Goal: Information Seeking & Learning: Learn about a topic

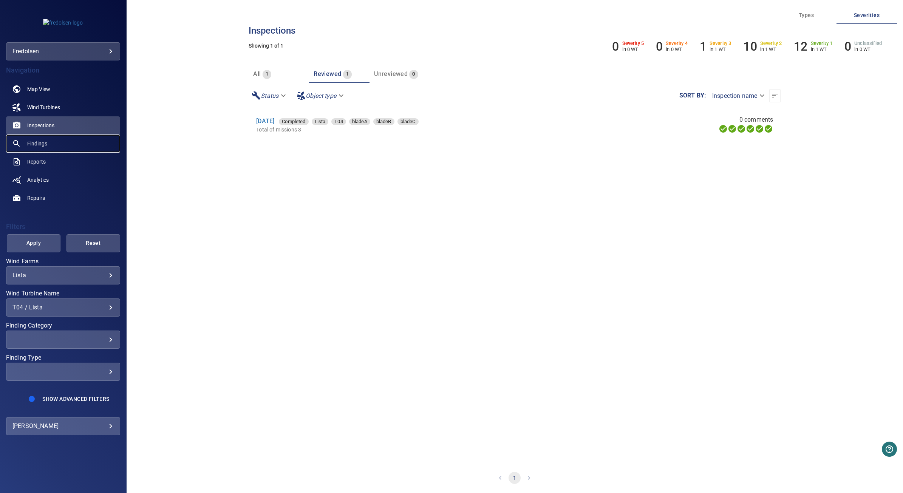
click at [63, 145] on link "Findings" at bounding box center [63, 144] width 114 height 18
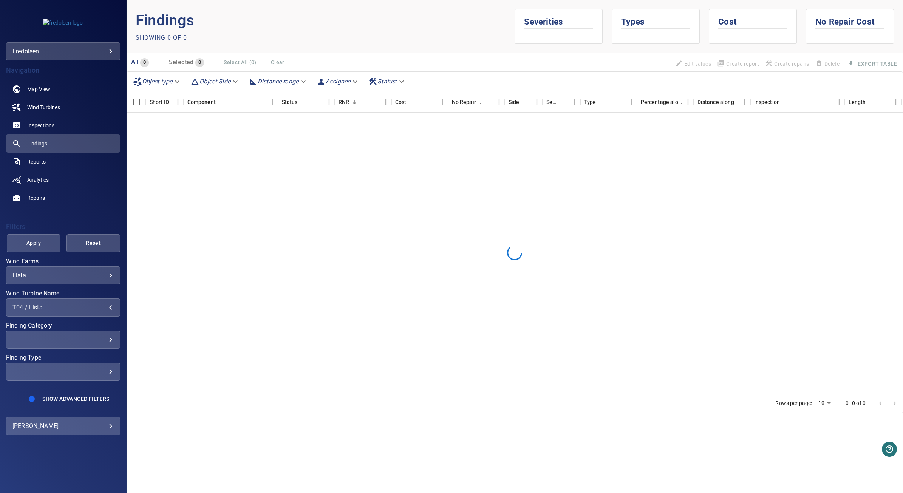
click at [80, 306] on div "T04 / Lista" at bounding box center [62, 307] width 101 height 7
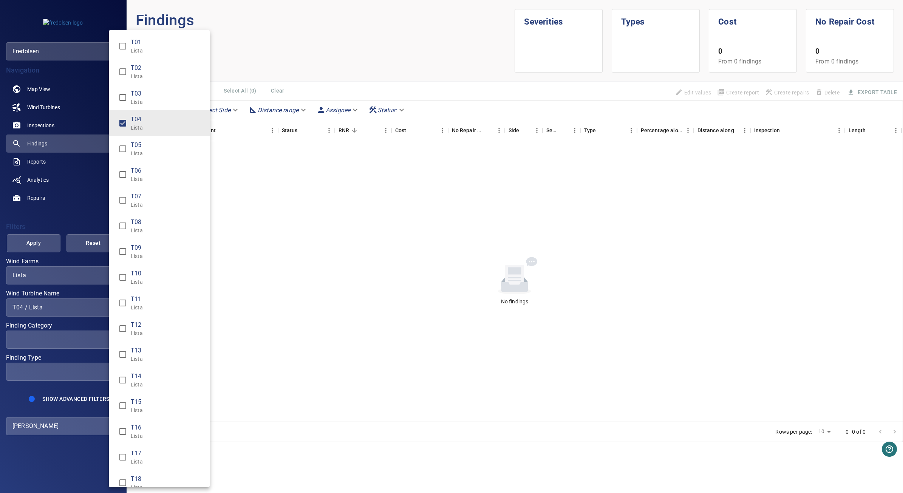
click at [152, 119] on span "T04" at bounding box center [167, 119] width 73 height 9
click at [159, 473] on span "T27" at bounding box center [167, 474] width 73 height 9
type input "**********"
click at [29, 243] on div "Wind Turbine Name" at bounding box center [451, 246] width 903 height 493
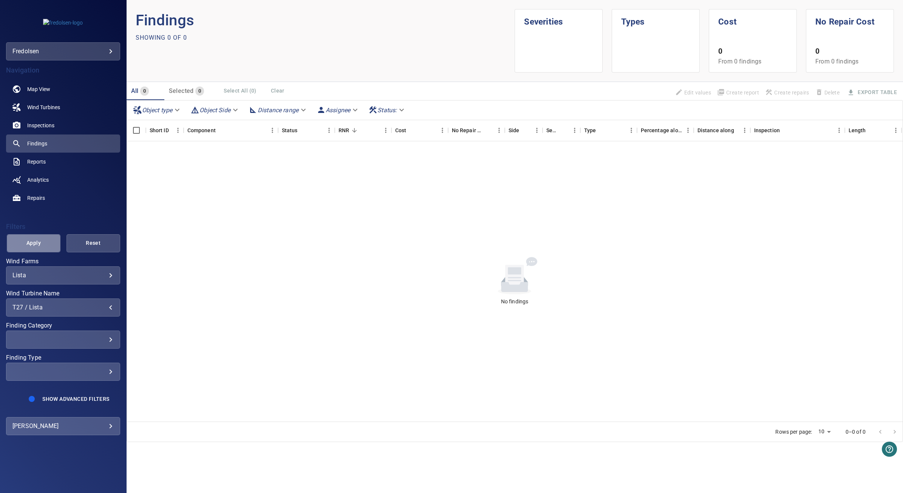
click at [37, 243] on span "Apply" at bounding box center [33, 242] width 35 height 9
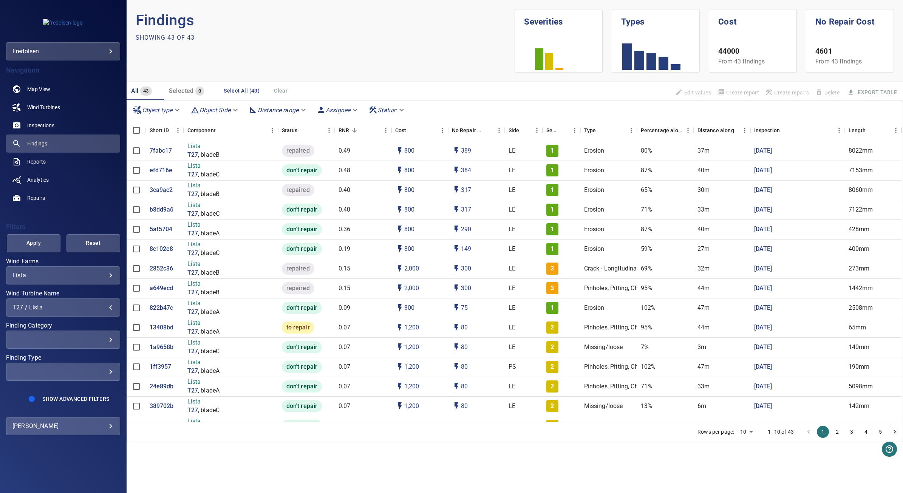
click at [71, 306] on div "T27 / Lista" at bounding box center [62, 307] width 101 height 7
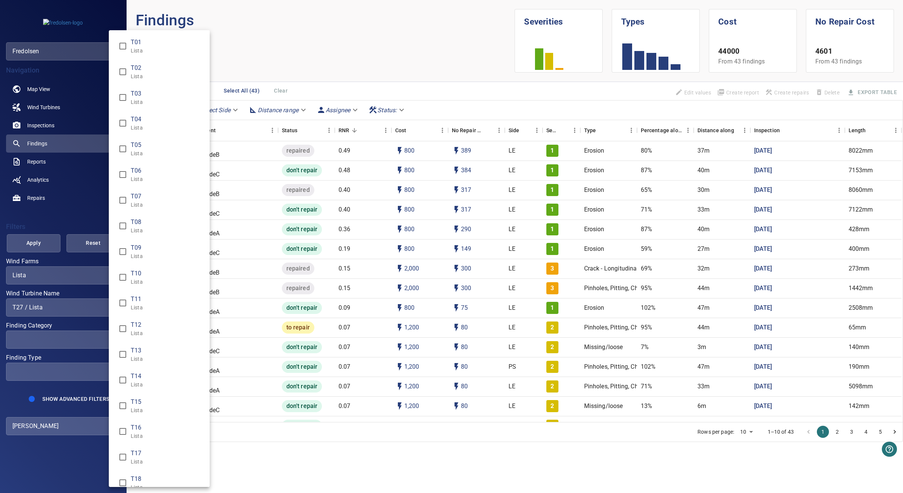
scroll to position [346, 0]
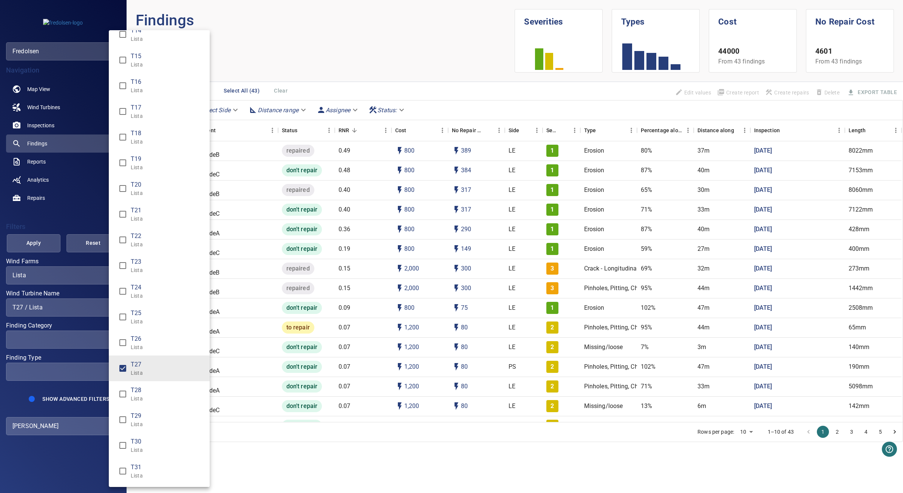
click at [152, 366] on span "T27" at bounding box center [167, 364] width 73 height 9
click at [144, 301] on p "Lista" at bounding box center [167, 303] width 73 height 8
type input "**********"
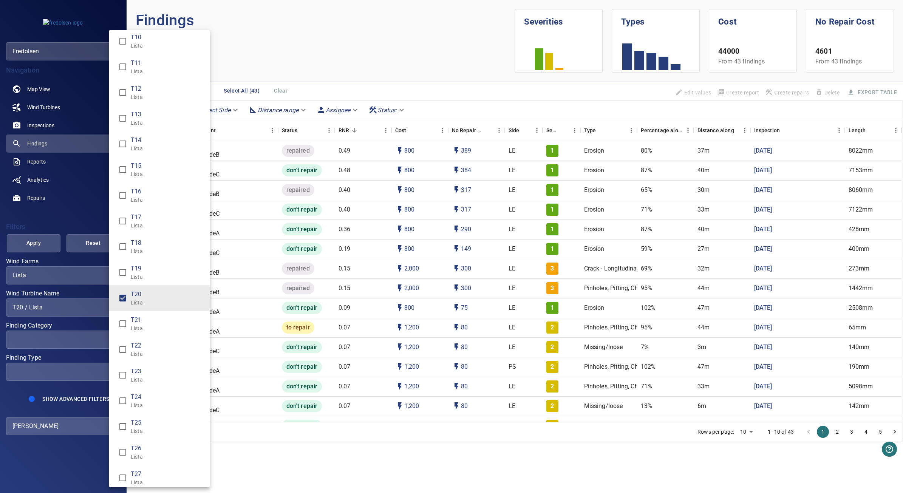
click at [34, 246] on div "Wind Turbine Name" at bounding box center [451, 246] width 903 height 493
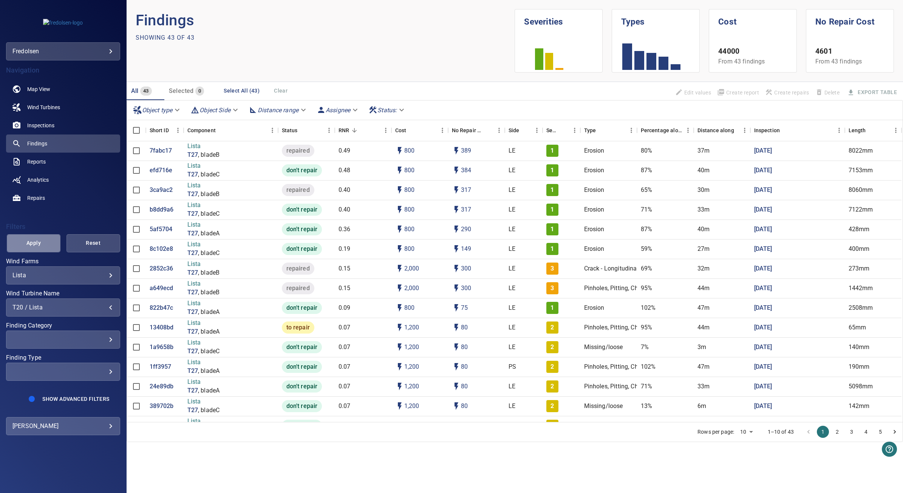
click at [34, 244] on span "Apply" at bounding box center [33, 242] width 35 height 9
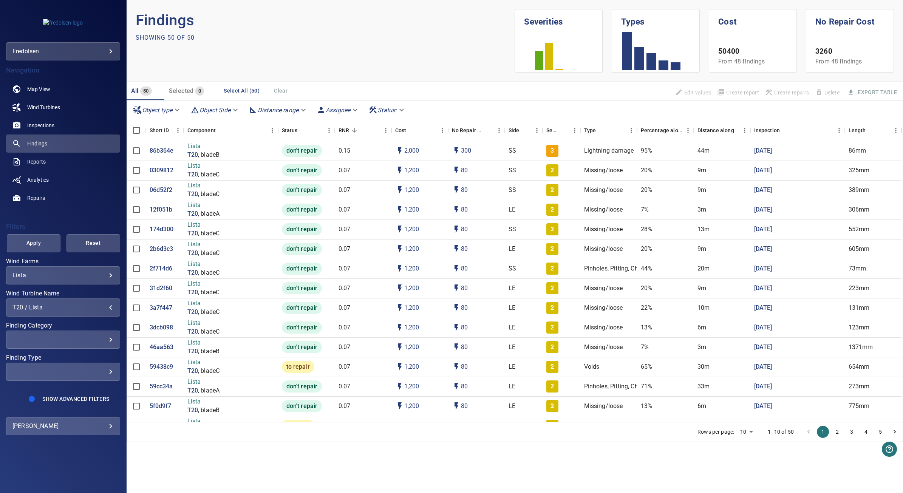
click at [88, 309] on div "T20 / Lista" at bounding box center [62, 307] width 101 height 7
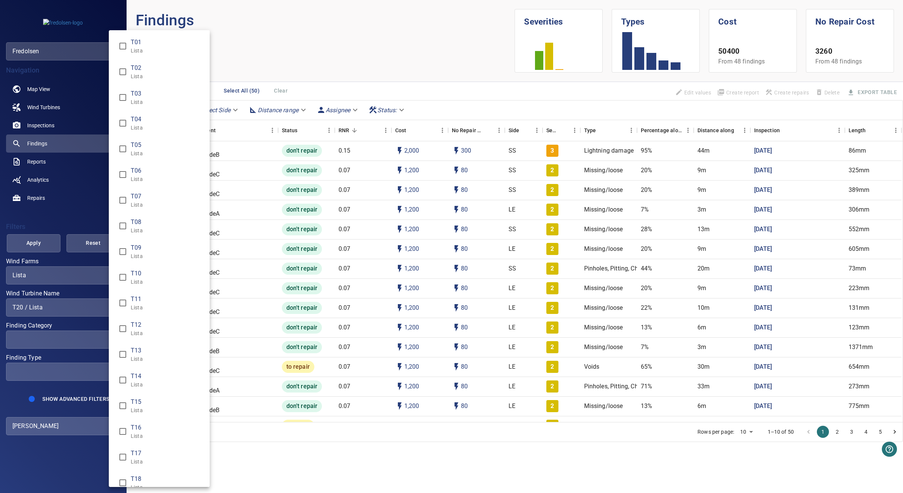
scroll to position [275, 0]
drag, startPoint x: 148, startPoint y: 255, endPoint x: 147, endPoint y: 180, distance: 74.8
click at [148, 254] on span "T20" at bounding box center [167, 255] width 73 height 9
click at [167, 74] on p "Lista" at bounding box center [167, 77] width 73 height 8
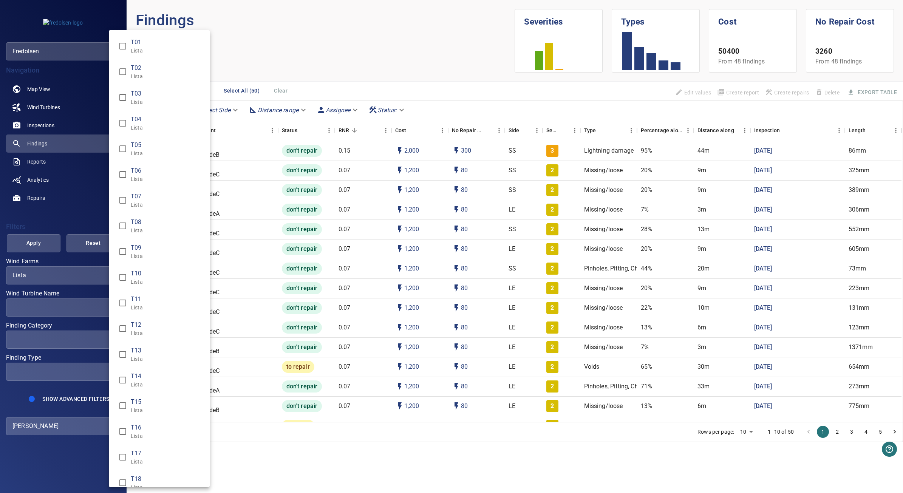
type input "**********"
click at [39, 243] on div "Wind Turbine Name" at bounding box center [451, 246] width 903 height 493
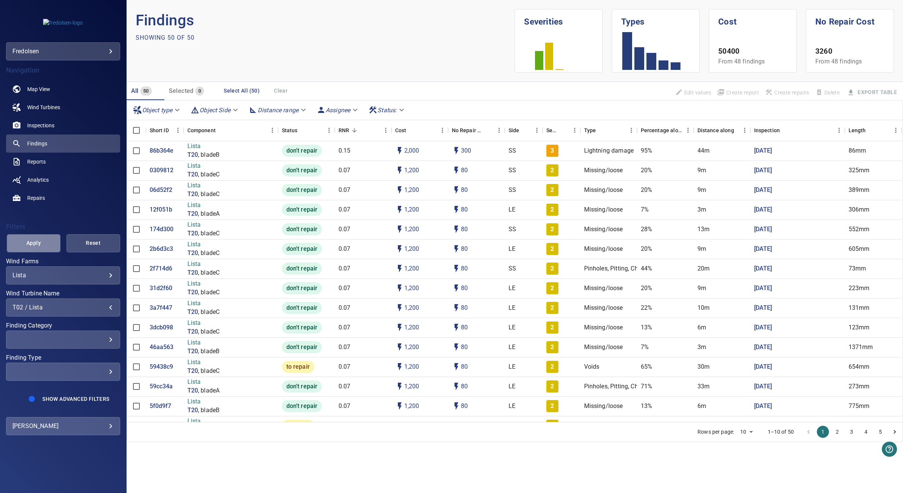
click at [41, 244] on span "Apply" at bounding box center [33, 242] width 35 height 9
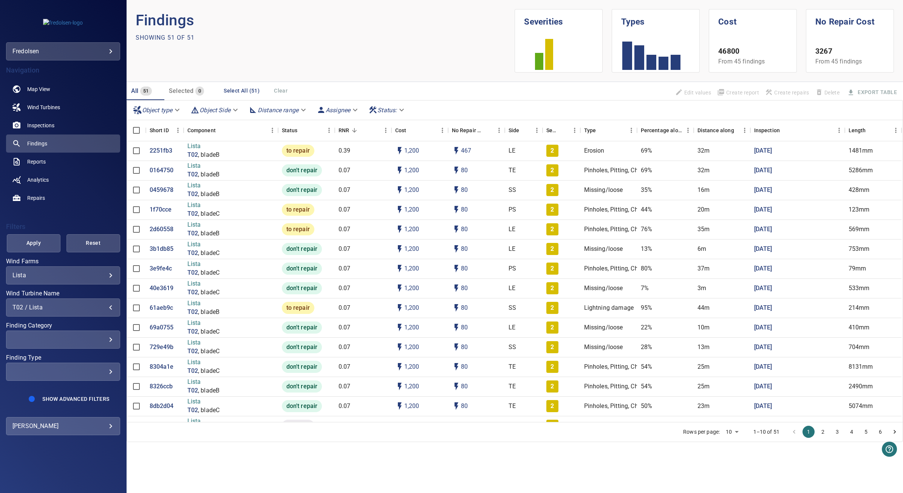
click at [77, 308] on div "T02 / Lista" at bounding box center [62, 307] width 101 height 7
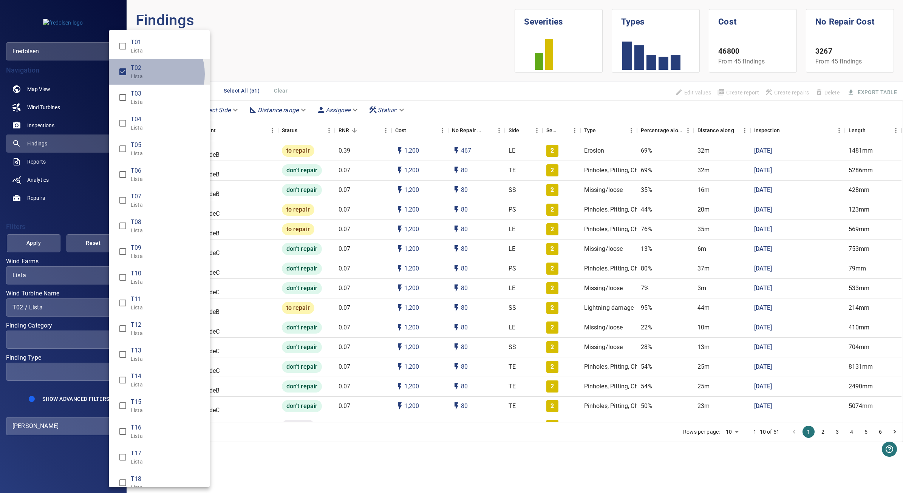
click at [146, 74] on p "Lista" at bounding box center [167, 77] width 73 height 8
click at [147, 250] on span "T09" at bounding box center [167, 247] width 73 height 9
type input "**********"
click at [35, 235] on div "Wind Turbine Name" at bounding box center [451, 246] width 903 height 493
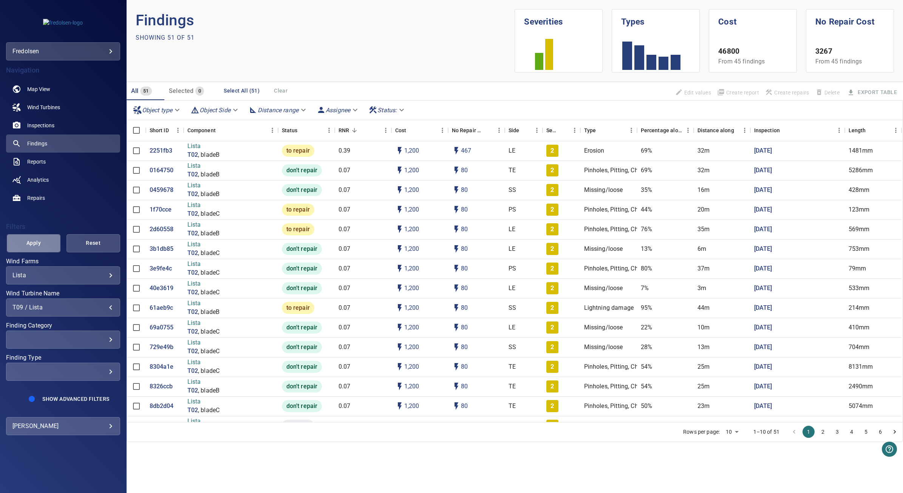
click at [34, 246] on span "Apply" at bounding box center [33, 242] width 35 height 9
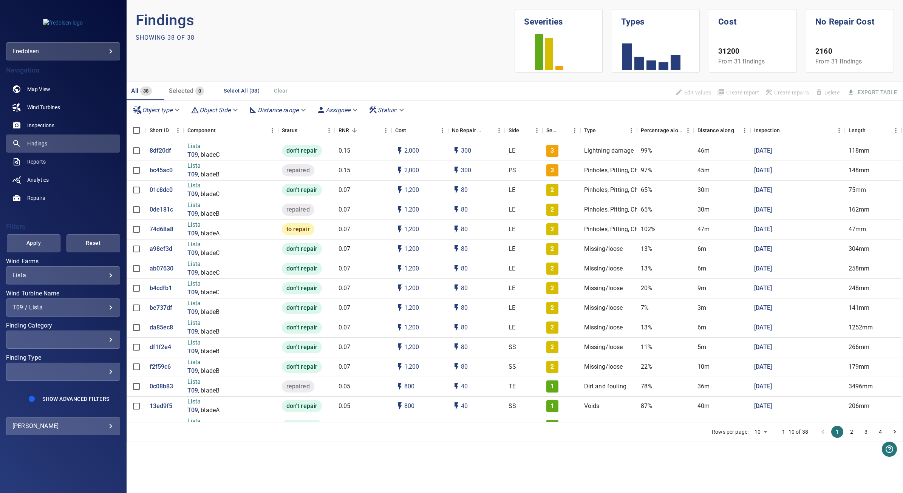
click at [91, 303] on div "**********" at bounding box center [63, 307] width 114 height 18
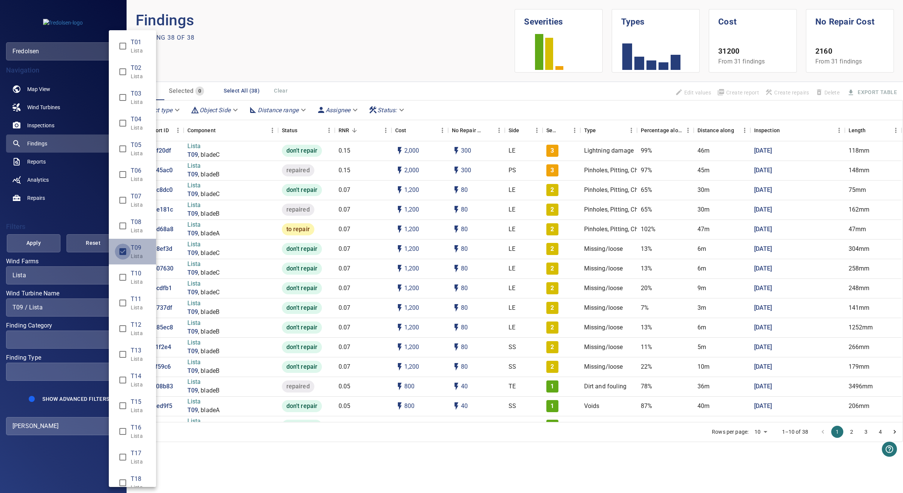
click at [125, 244] on span "T09 / Lista T09 / Lista" at bounding box center [123, 252] width 16 height 16
type input "**********"
click at [239, 50] on div "Wind Turbine Name" at bounding box center [451, 246] width 903 height 493
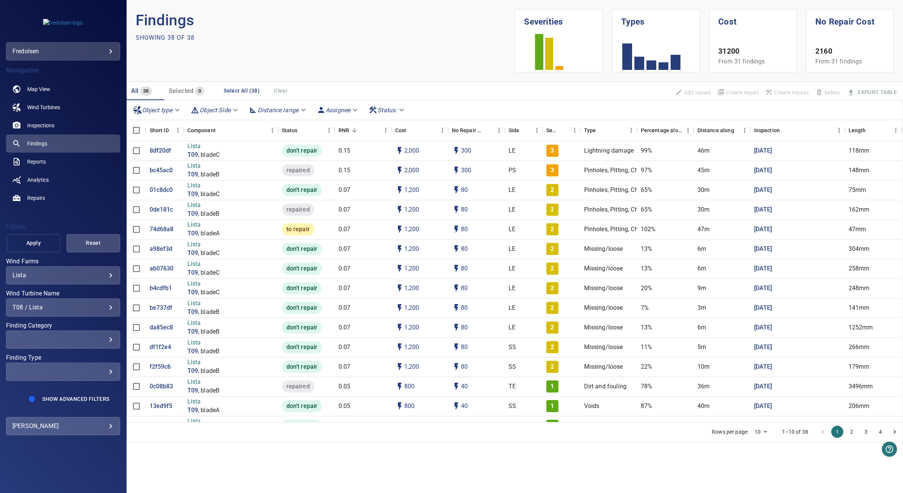
click at [34, 244] on span "Apply" at bounding box center [33, 242] width 35 height 9
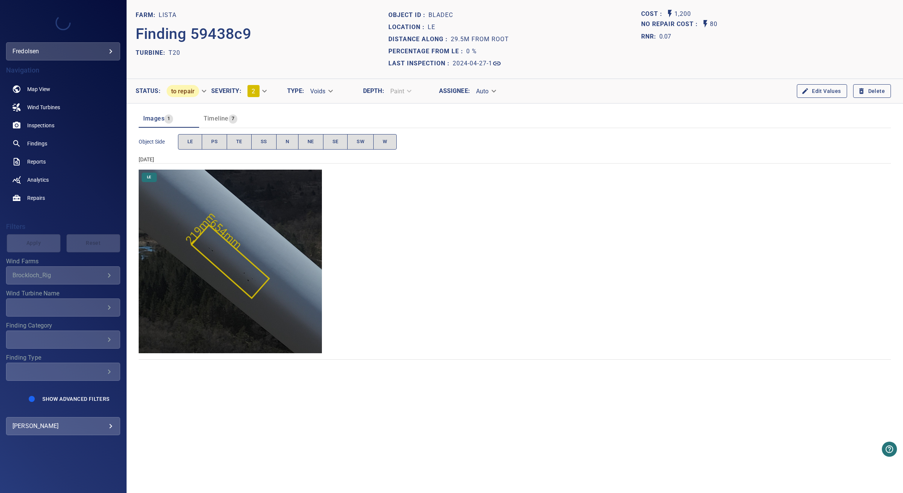
click at [172, 314] on img "Lista/T20/2024-04-27-1/2024-04-27-1/image64wp73.jpg" at bounding box center [231, 262] width 184 height 184
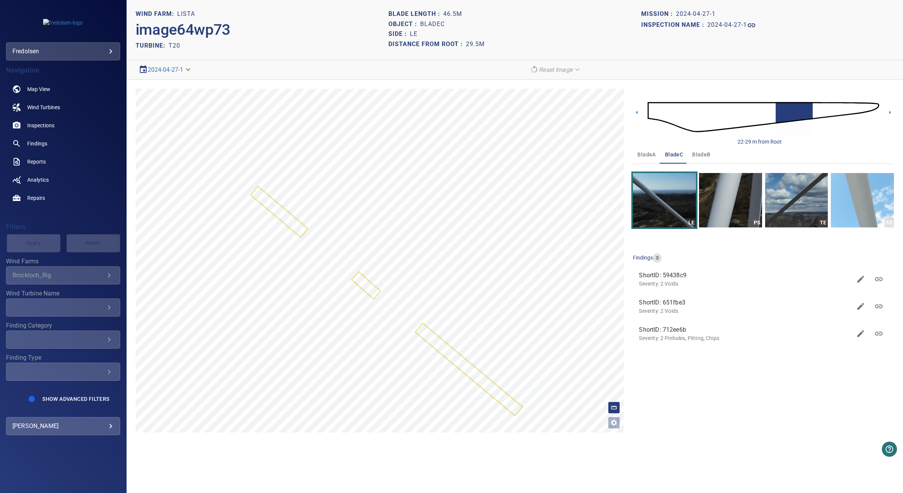
click at [764, 111] on img at bounding box center [764, 117] width 232 height 56
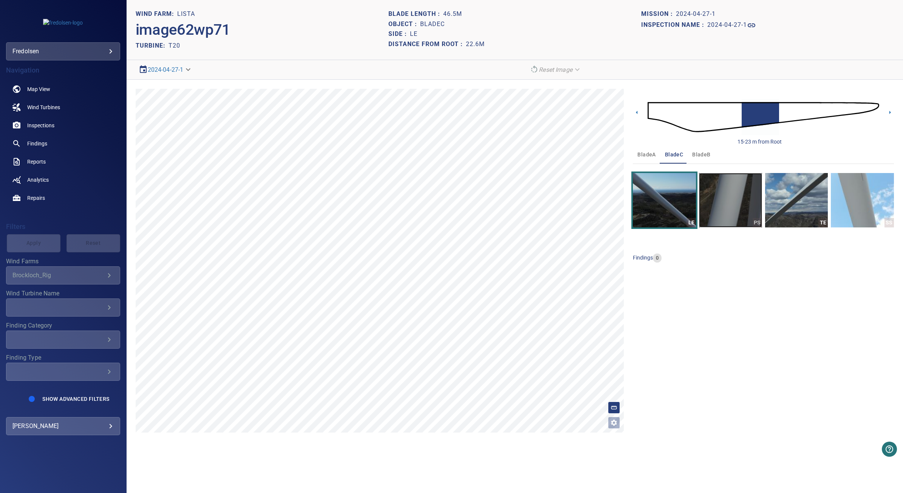
click at [745, 190] on img "button" at bounding box center [730, 200] width 63 height 54
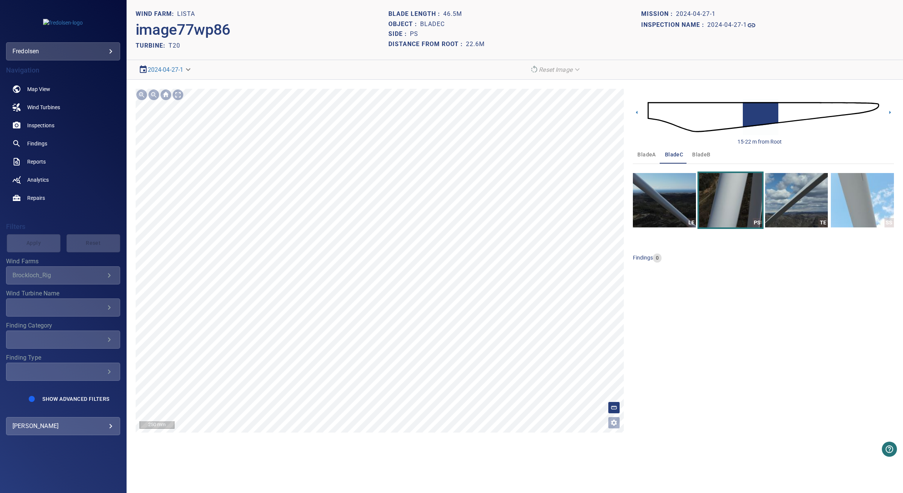
click at [425, 493] on html "**********" at bounding box center [451, 246] width 903 height 493
click at [509, 0] on html "**********" at bounding box center [451, 246] width 903 height 493
click at [461, 51] on section "**********" at bounding box center [515, 246] width 776 height 493
click at [640, 118] on div "15-22 m from Root" at bounding box center [763, 117] width 261 height 57
click at [637, 114] on icon at bounding box center [637, 112] width 8 height 8
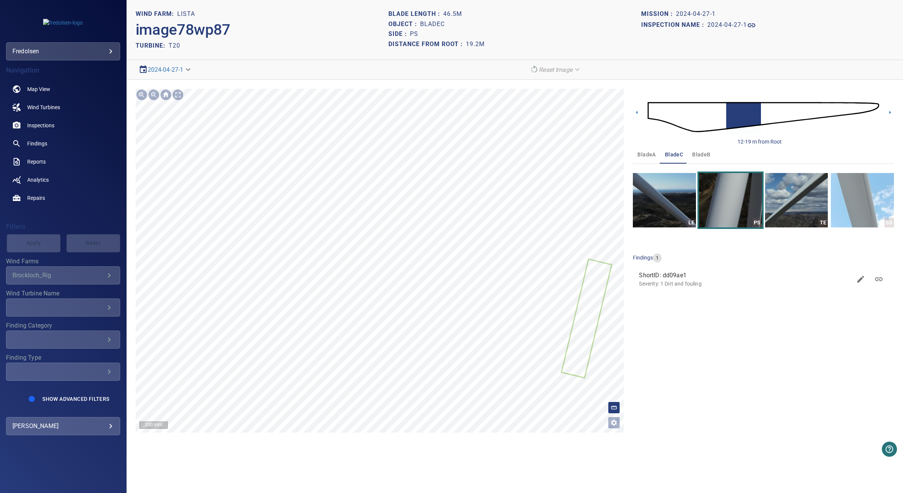
click at [475, 0] on html "**********" at bounding box center [451, 246] width 903 height 493
click at [633, 118] on div "12-19 m from Root" at bounding box center [763, 117] width 261 height 57
click at [635, 113] on icon at bounding box center [637, 112] width 8 height 8
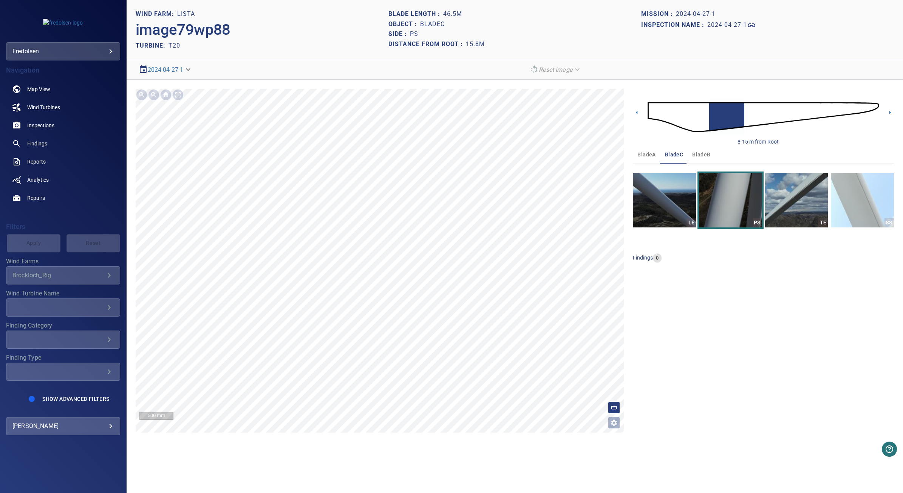
click at [790, 118] on img at bounding box center [764, 117] width 232 height 56
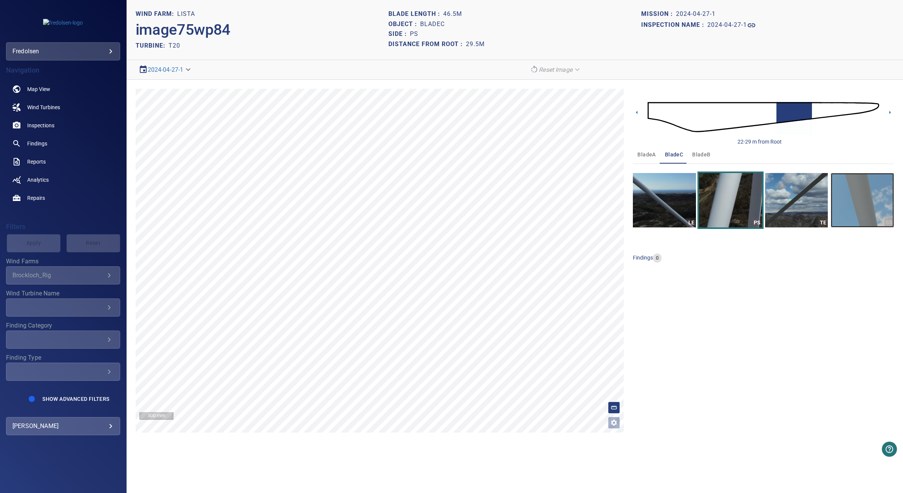
click at [855, 204] on img "button" at bounding box center [862, 200] width 63 height 54
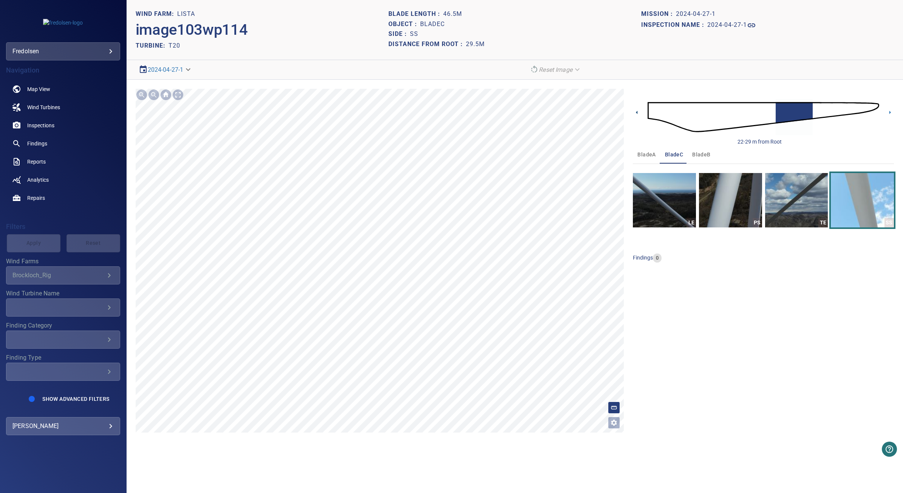
click at [639, 111] on icon at bounding box center [637, 112] width 8 height 8
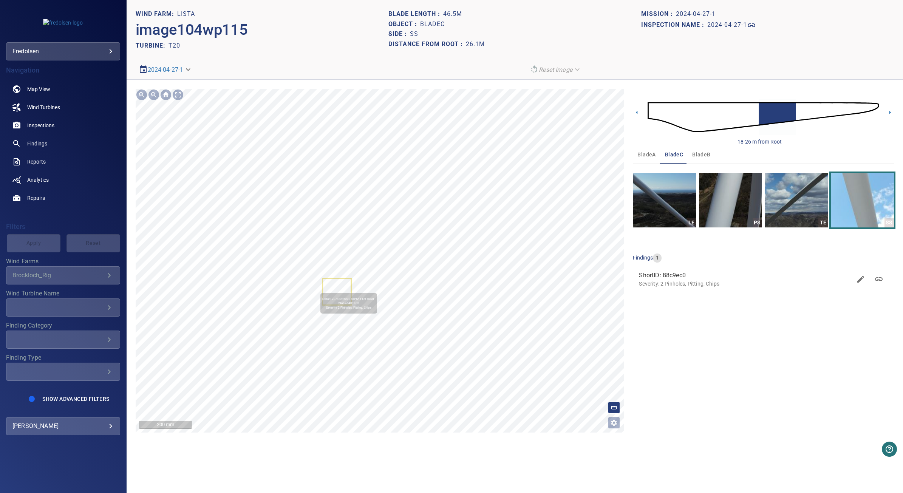
click at [343, 291] on icon at bounding box center [337, 291] width 28 height 25
click at [877, 281] on icon at bounding box center [879, 280] width 8 height 4
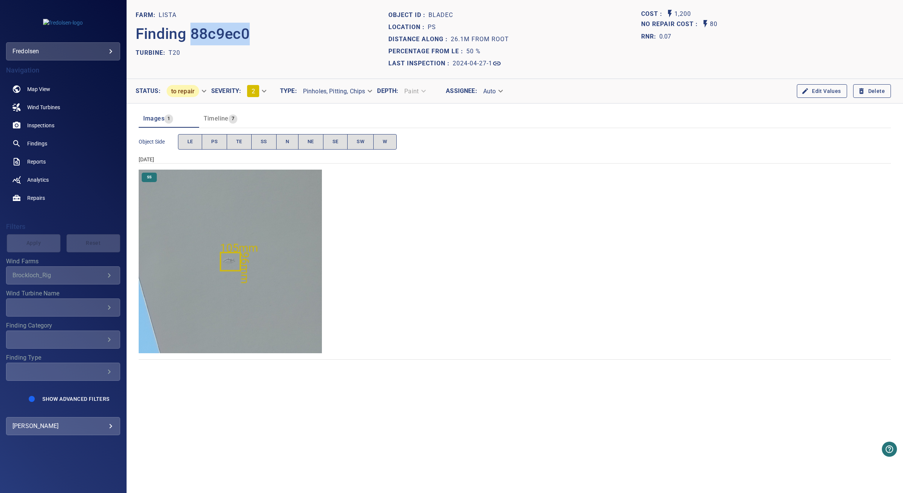
drag, startPoint x: 266, startPoint y: 35, endPoint x: 193, endPoint y: 40, distance: 73.1
click at [193, 40] on div "Finding 88c9ec0" at bounding box center [262, 34] width 253 height 26
copy p "88c9ec0"
click at [722, 189] on div "SS" at bounding box center [515, 262] width 752 height 184
click at [274, 283] on img "Lista/T20/2024-04-27-1/2024-04-27-1/image104wp115.jpg" at bounding box center [231, 262] width 184 height 184
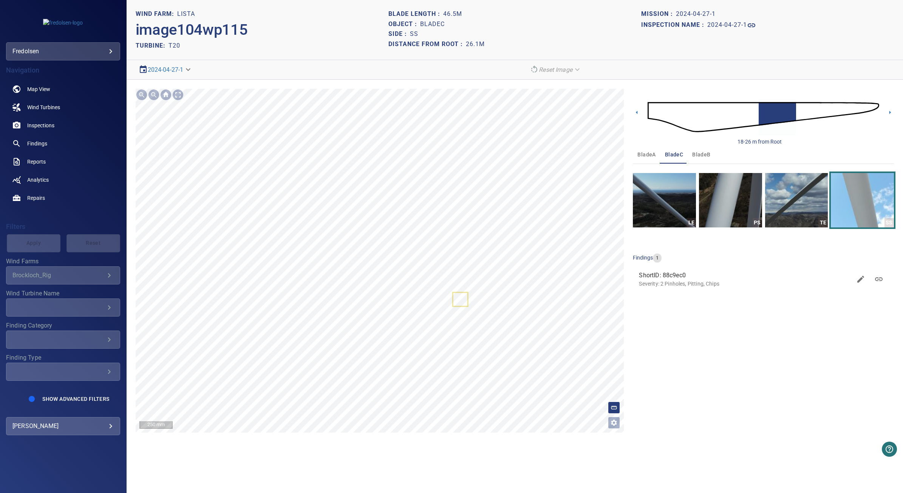
click at [860, 281] on icon "button" at bounding box center [860, 279] width 7 height 7
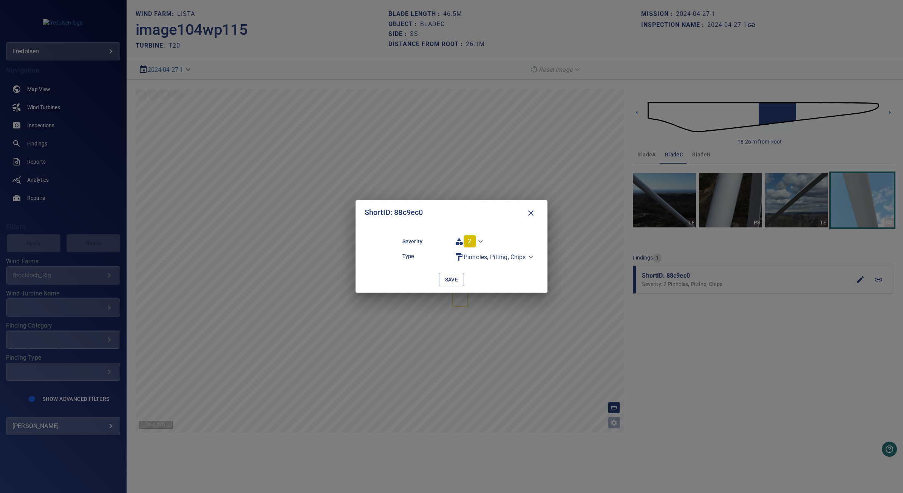
click at [881, 282] on div "ShortID: 88c9ec0 Severity 2 * Type Pinholes, Pitting, Chips ******* save" at bounding box center [451, 246] width 903 height 493
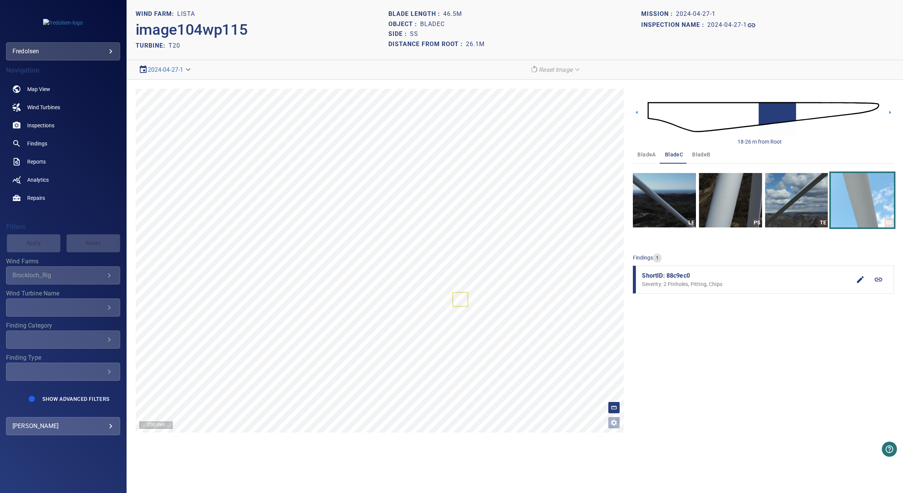
click at [882, 279] on icon at bounding box center [878, 279] width 9 height 9
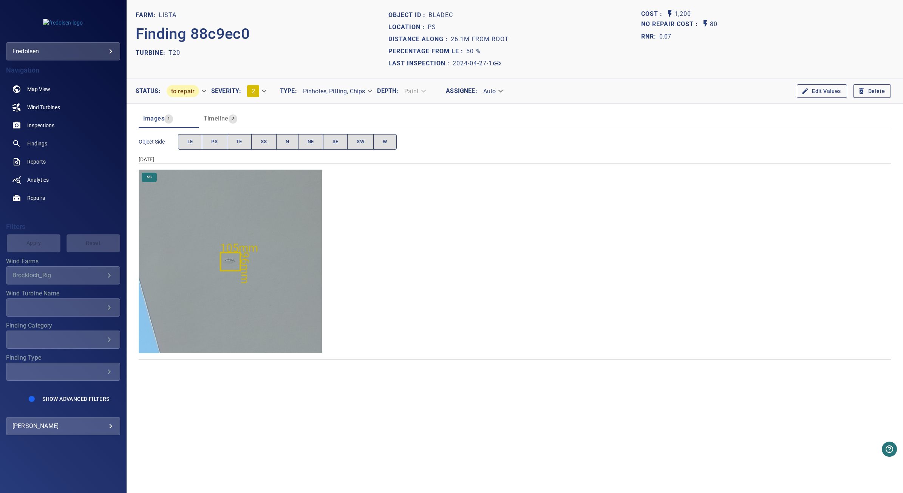
click at [370, 92] on body "**********" at bounding box center [451, 246] width 903 height 493
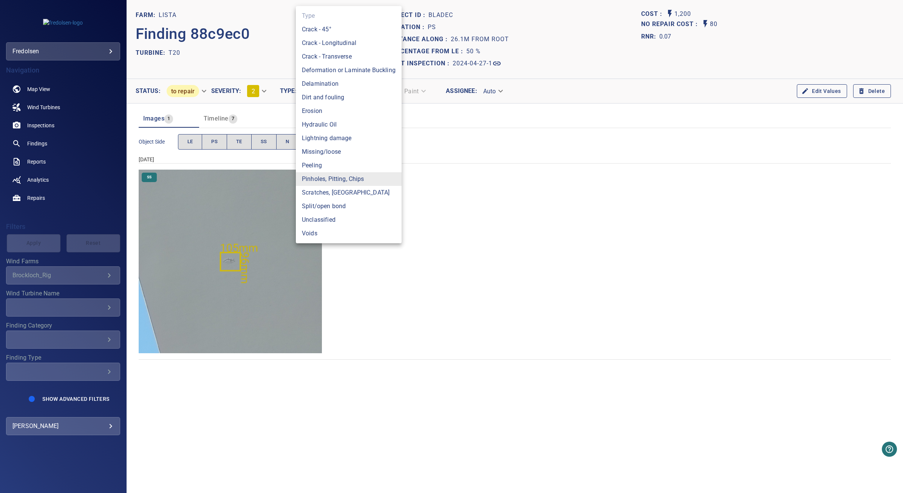
click at [396, 296] on div at bounding box center [451, 246] width 903 height 493
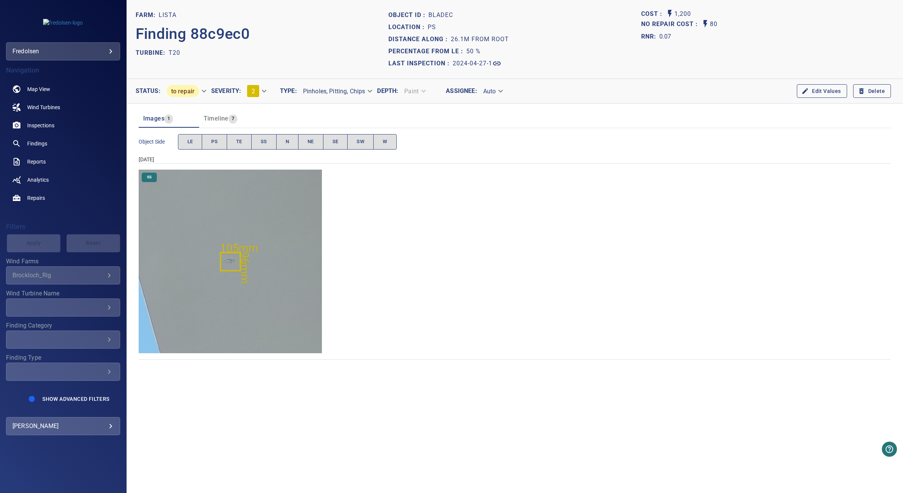
click at [71, 280] on div "**********" at bounding box center [63, 275] width 114 height 18
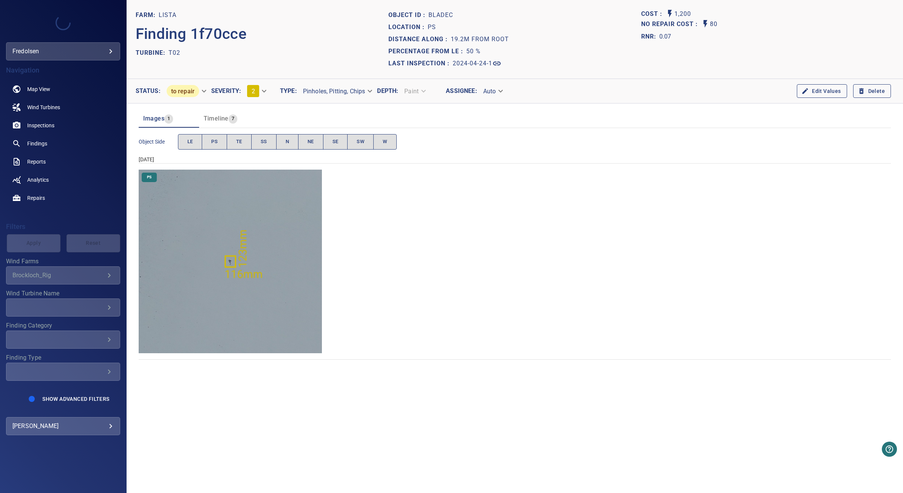
click at [212, 316] on img "Lista/T02/2024-04-24-1/2024-04-24-1/image22wp25.jpg" at bounding box center [231, 262] width 184 height 184
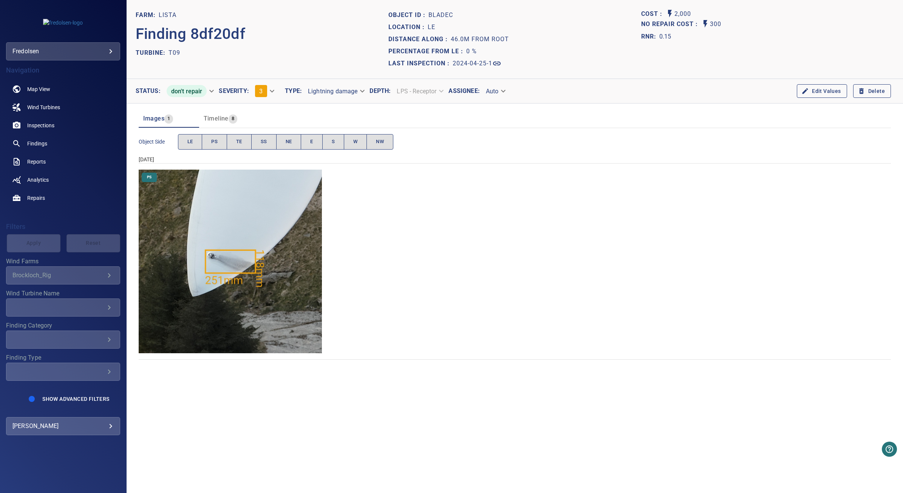
click at [259, 206] on img "Lista/T09/2024-04-25-1/2024-04-25-1/image70wp80.jpg" at bounding box center [231, 262] width 184 height 184
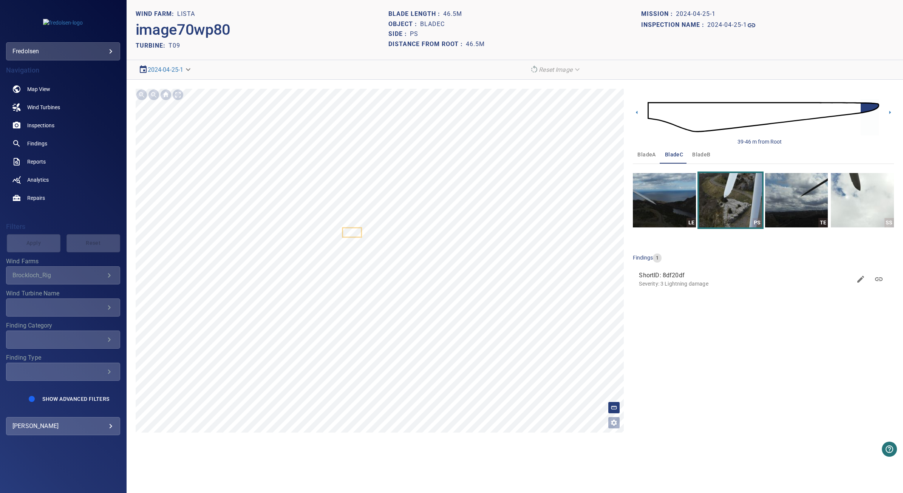
click at [695, 124] on img at bounding box center [764, 117] width 232 height 56
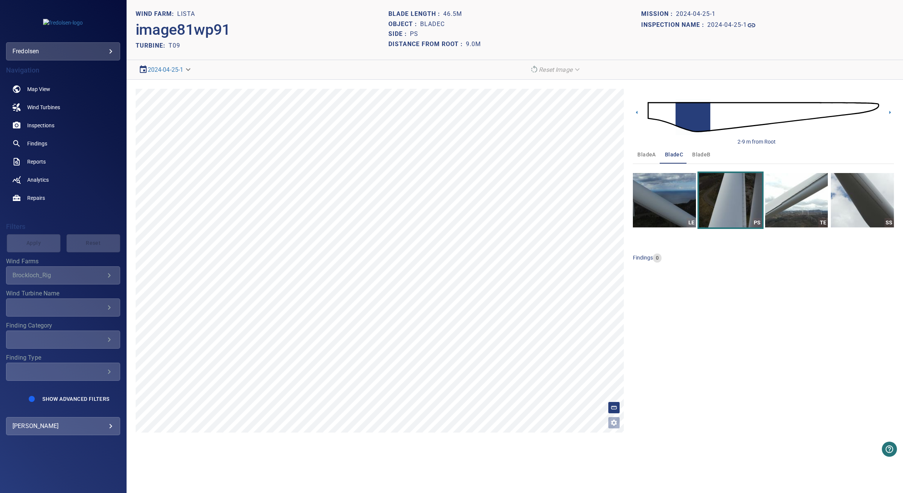
click at [714, 124] on img at bounding box center [764, 117] width 232 height 56
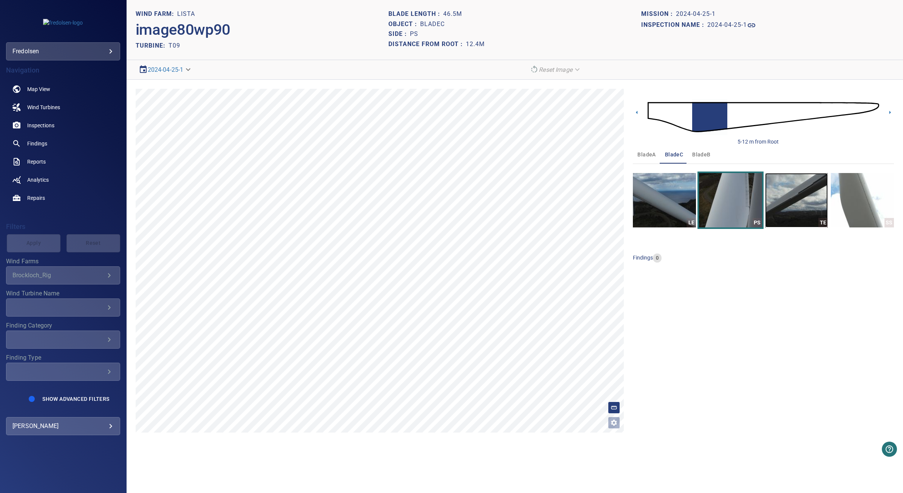
click at [782, 201] on img "button" at bounding box center [796, 200] width 63 height 54
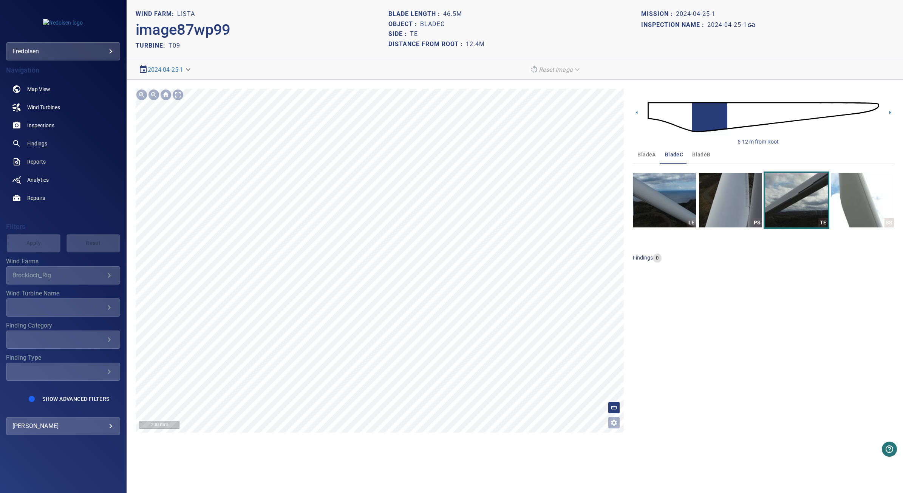
click at [48, 431] on main "**********" at bounding box center [451, 246] width 903 height 493
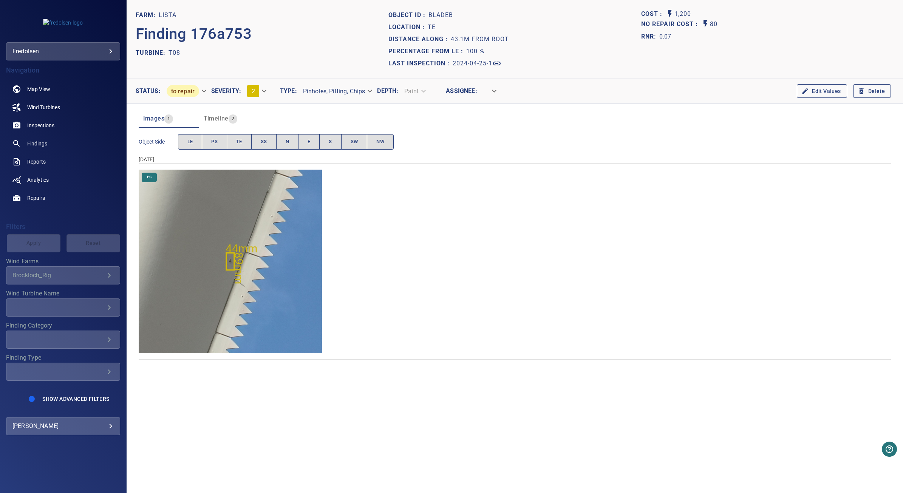
click at [228, 202] on img "Lista/T08/2024-04-25-1/2024-04-25-1/image127wp135.jpg" at bounding box center [231, 262] width 184 height 184
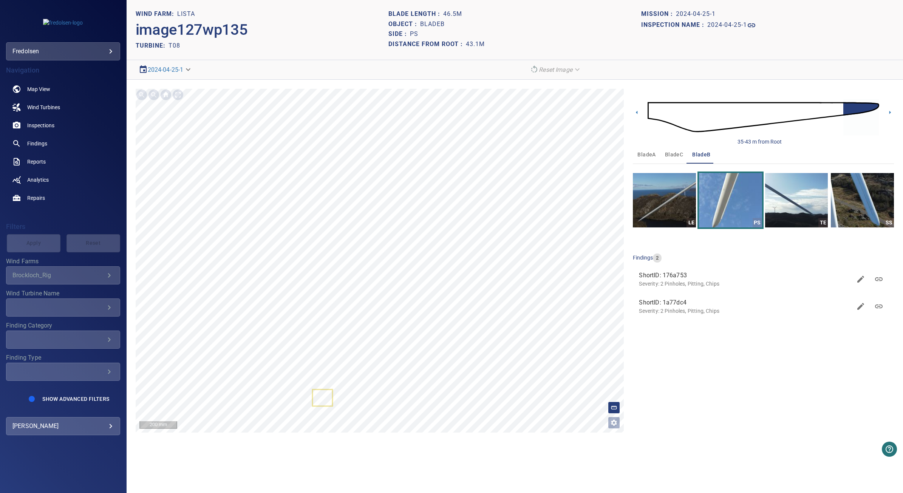
click at [674, 153] on span "bladeC" at bounding box center [674, 154] width 18 height 9
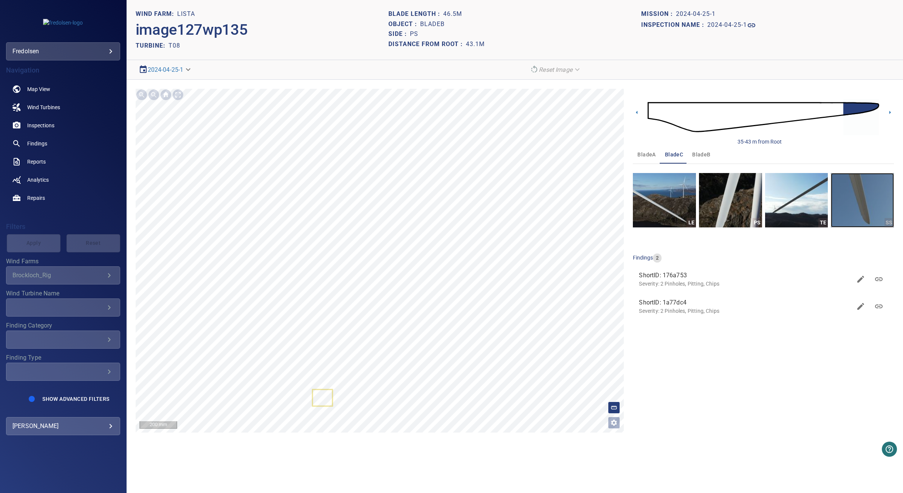
click at [846, 199] on img "button" at bounding box center [862, 200] width 63 height 54
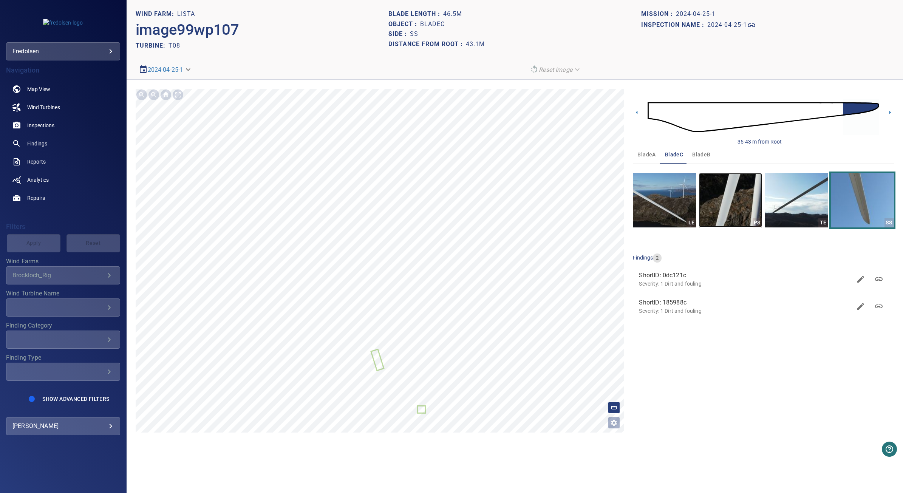
click at [738, 211] on img "button" at bounding box center [730, 200] width 63 height 54
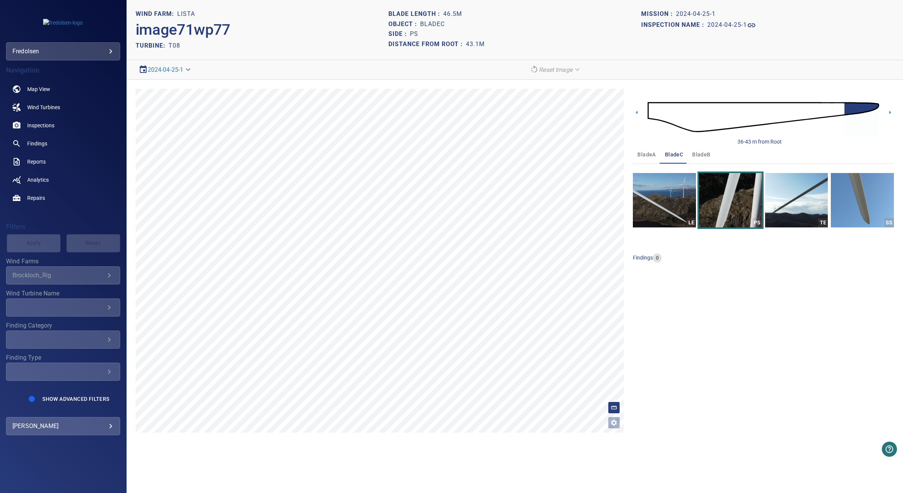
click at [643, 150] on span "bladeA" at bounding box center [646, 154] width 18 height 9
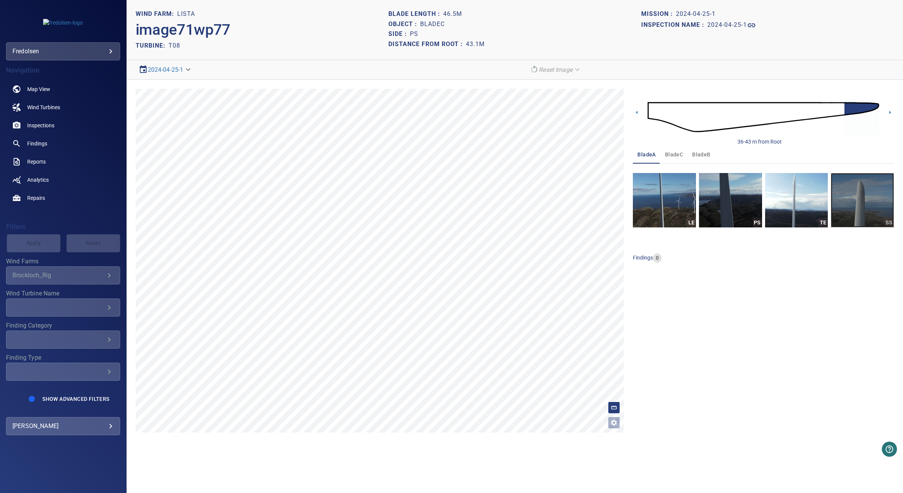
click at [846, 202] on img "button" at bounding box center [862, 200] width 63 height 54
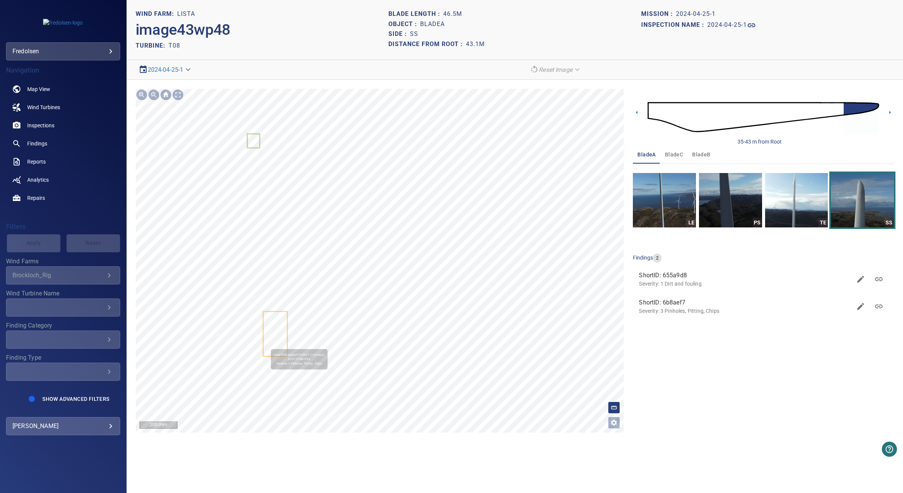
click at [267, 346] on icon at bounding box center [275, 334] width 23 height 44
click at [881, 308] on icon at bounding box center [879, 307] width 8 height 4
